Goal: Information Seeking & Learning: Learn about a topic

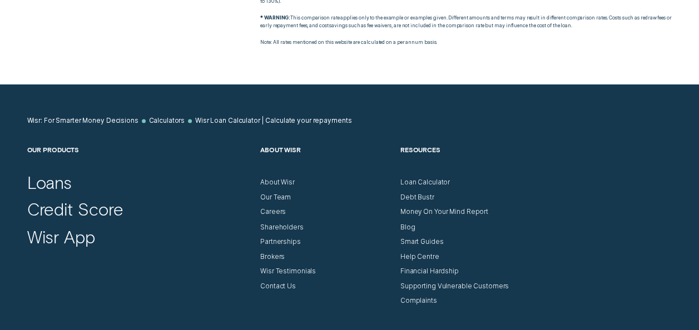
scroll to position [824, 0]
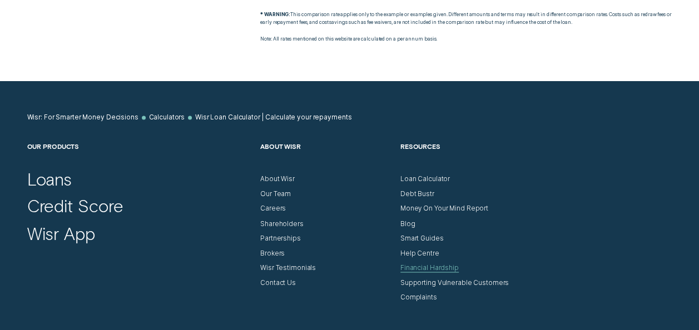
click at [450, 268] on div "Financial Hardship" at bounding box center [430, 268] width 58 height 8
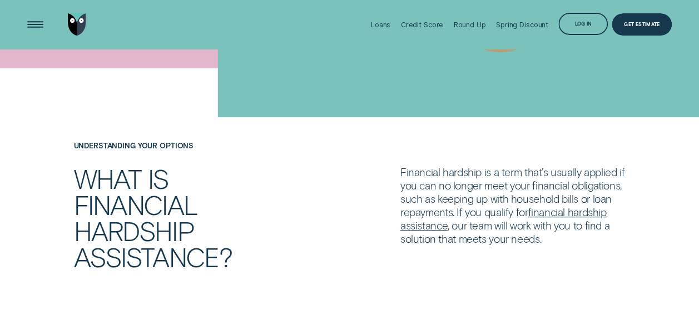
scroll to position [182, 0]
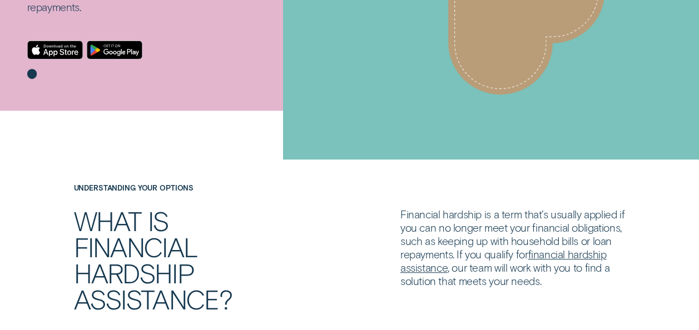
drag, startPoint x: 669, startPoint y: 7, endPoint x: 682, endPoint y: 3, distance: 13.9
click at [682, 3] on div "Financial Health" at bounding box center [527, 12] width 346 height 293
